Goal: Transaction & Acquisition: Book appointment/travel/reservation

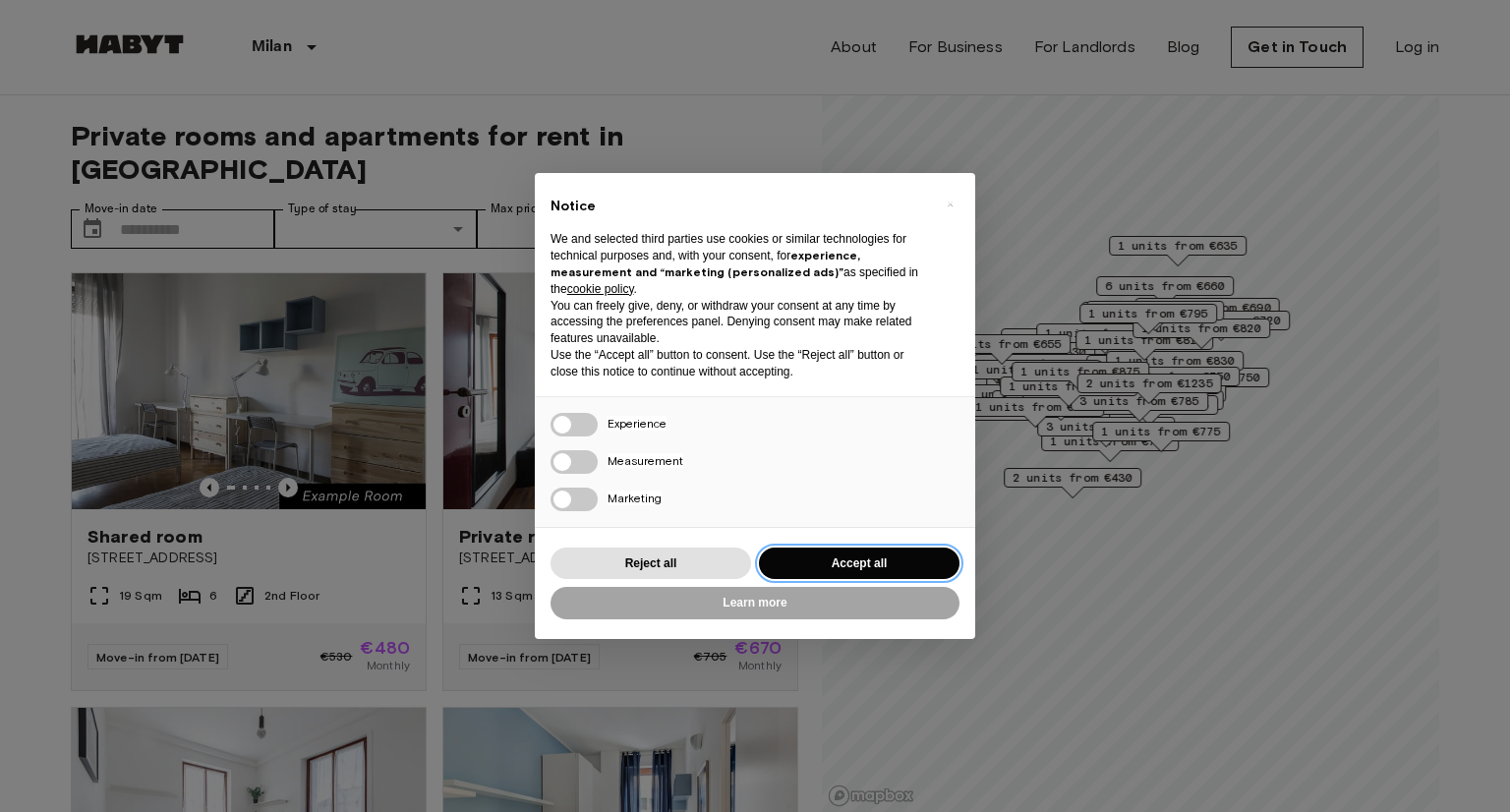
click at [881, 563] on button "Accept all" at bounding box center [859, 563] width 201 height 33
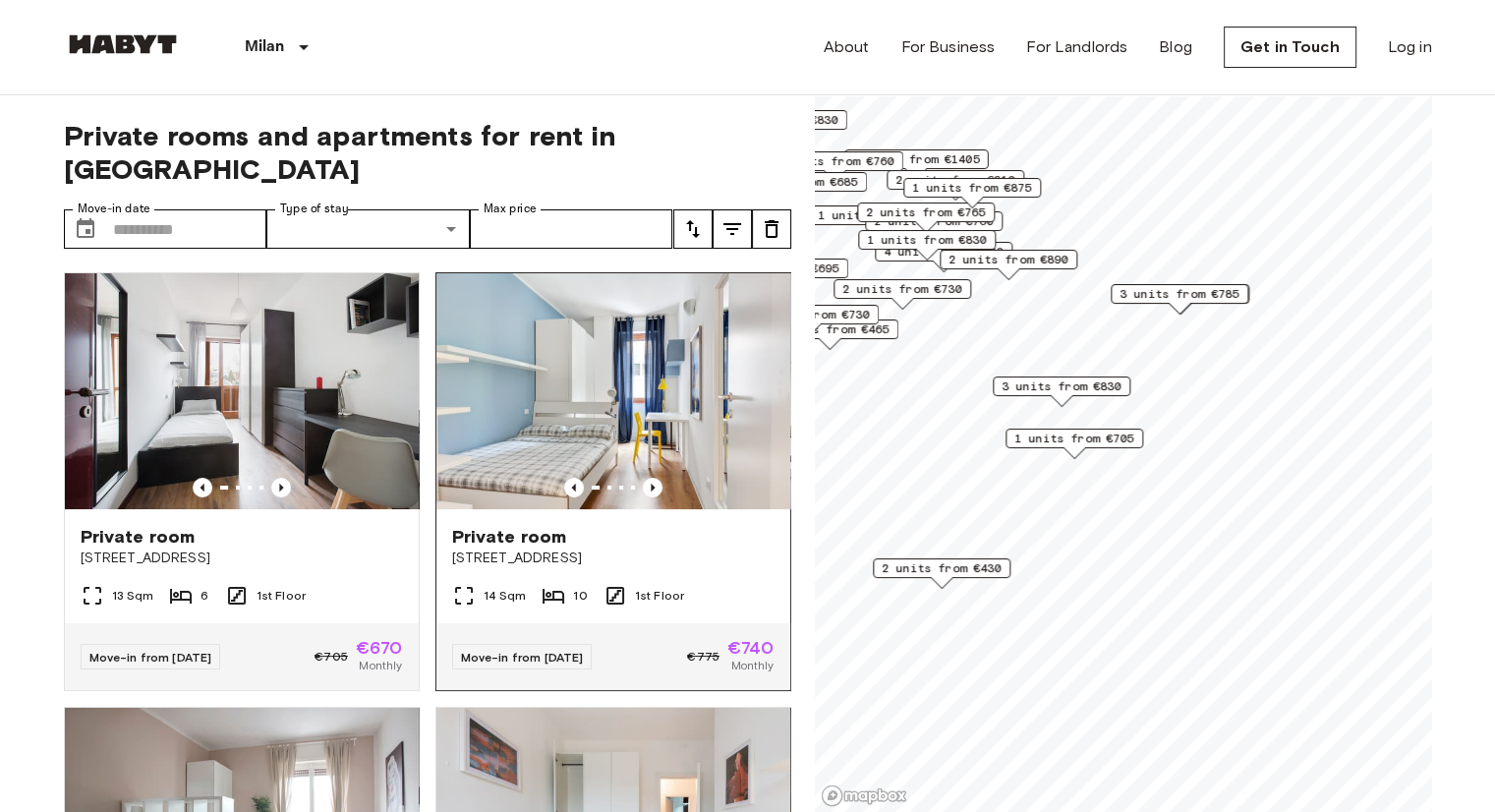
click at [720, 449] on div "Private rooms and apartments for rent in [GEOGRAPHIC_DATA] Move-in date ​ Move-…" at bounding box center [748, 453] width 1368 height 717
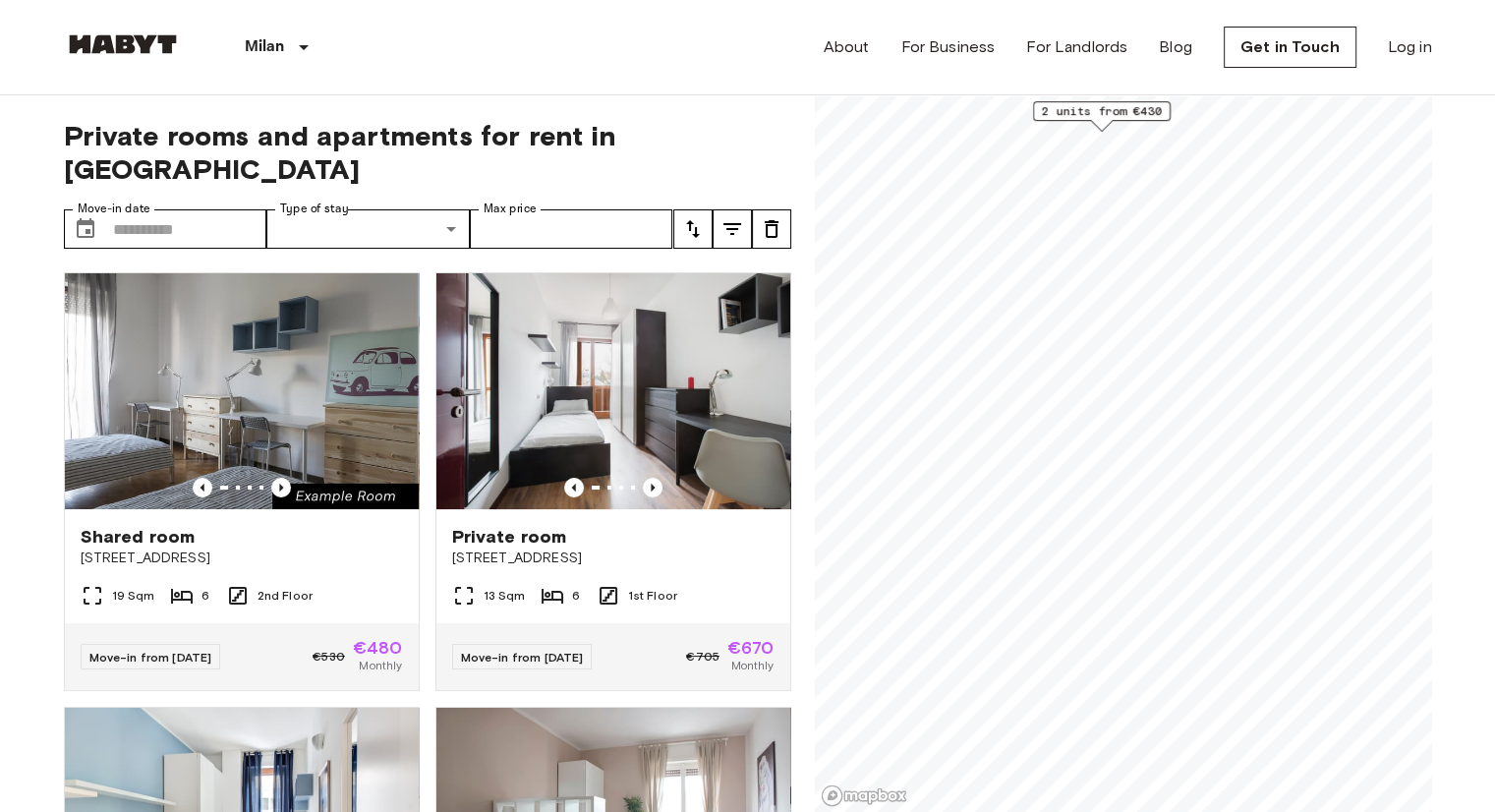
drag, startPoint x: 1077, startPoint y: 626, endPoint x: 1110, endPoint y: 128, distance: 499.1
click at [1110, 128] on div "Map marker" at bounding box center [1101, 126] width 24 height 12
